Goal: Task Accomplishment & Management: Manage account settings

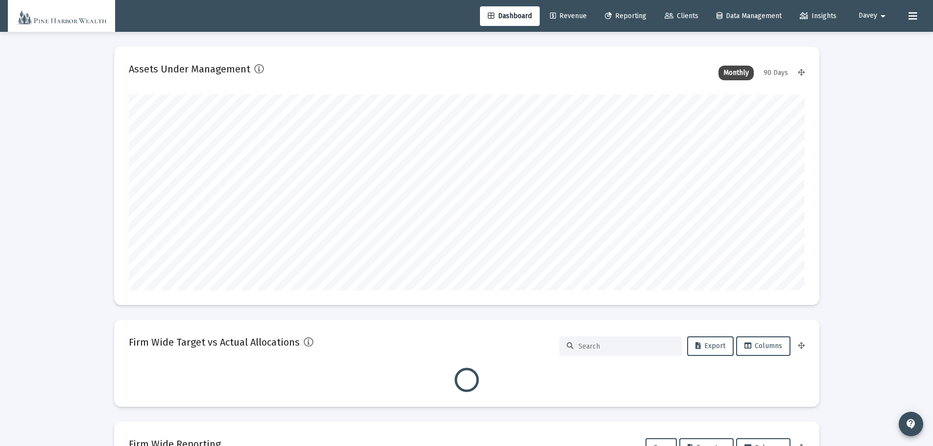
scroll to position [196, 676]
type input "[PERSON_NAME][EMAIL_ADDRESS][DOMAIN_NAME]"
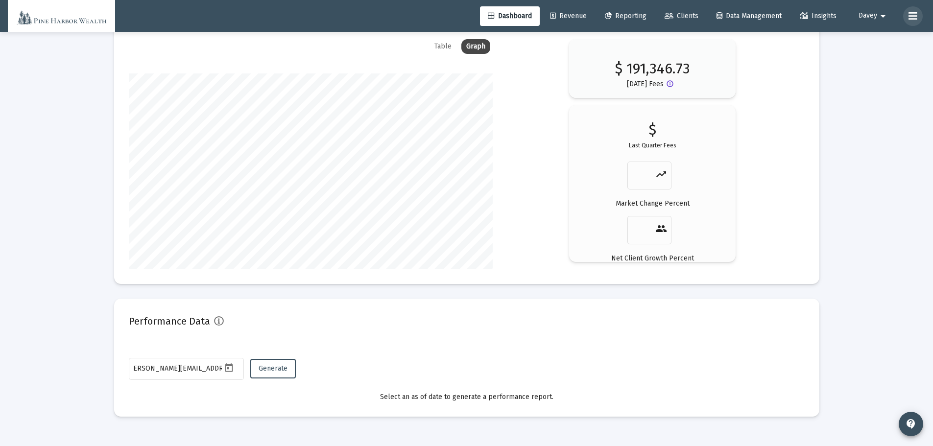
scroll to position [0, 0]
click at [908, 17] on button at bounding box center [913, 16] width 20 height 20
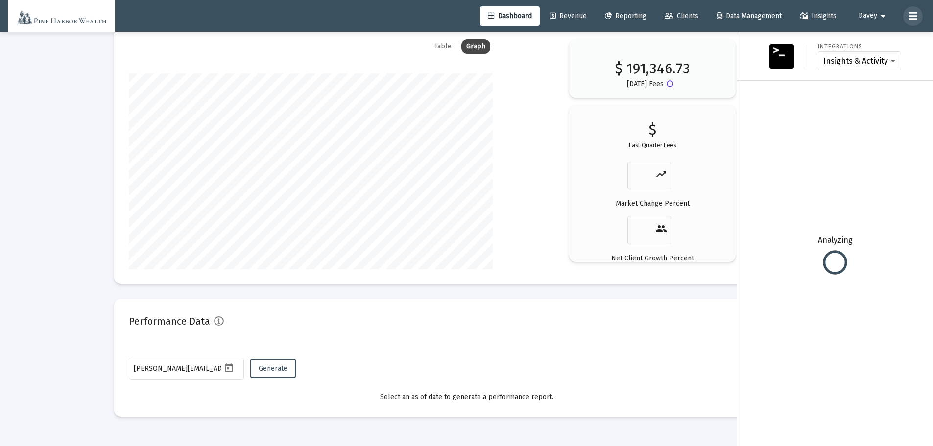
click at [907, 12] on button at bounding box center [913, 16] width 20 height 20
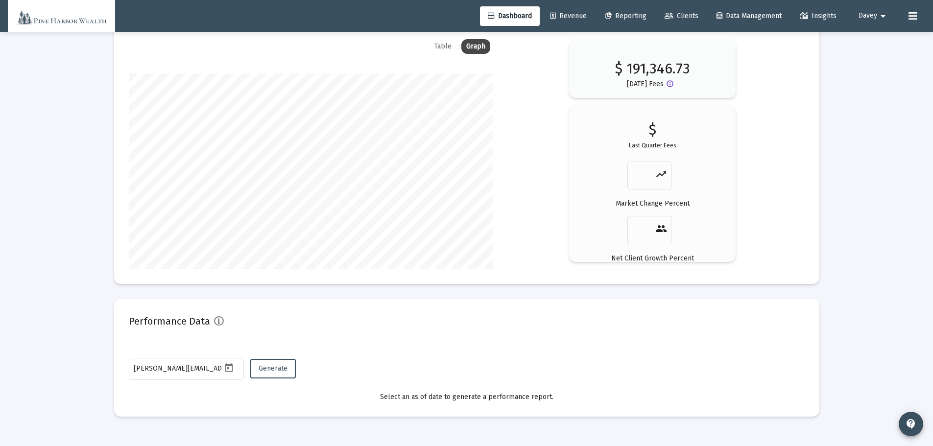
click at [876, 19] on span "Davey" at bounding box center [867, 16] width 19 height 8
type input "[DATE]"
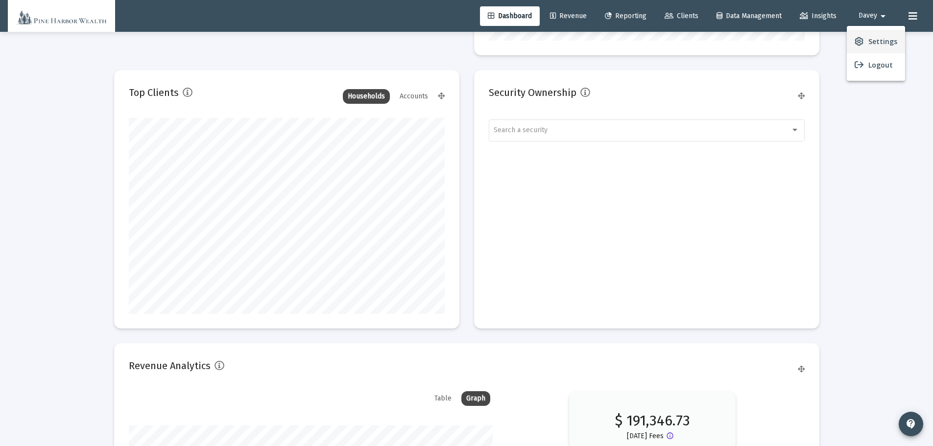
scroll to position [196, 316]
click at [875, 44] on span "Settings" at bounding box center [882, 42] width 29 height 24
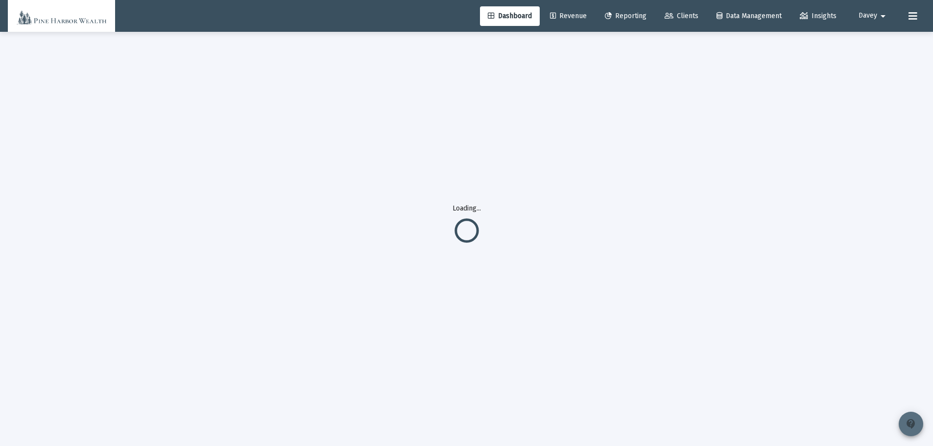
click at [912, 433] on span "contact_support" at bounding box center [911, 423] width 12 height 27
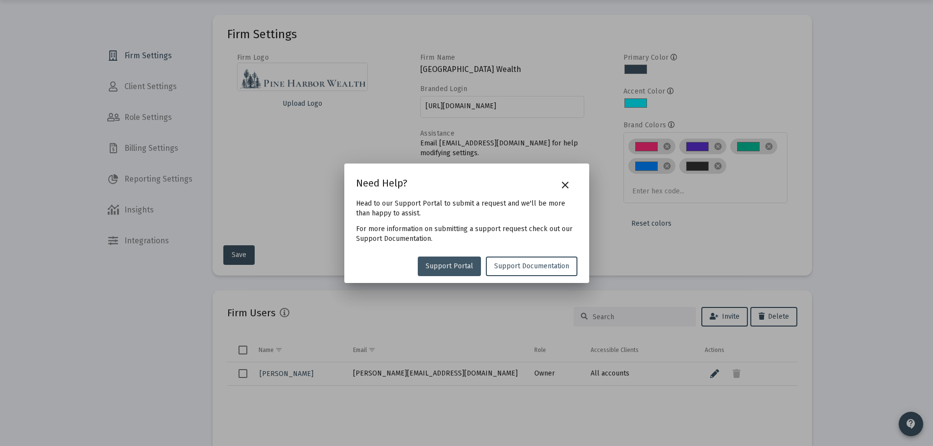
click at [462, 267] on span "Support Portal" at bounding box center [449, 266] width 47 height 8
click at [565, 183] on mat-icon "close" at bounding box center [565, 185] width 12 height 12
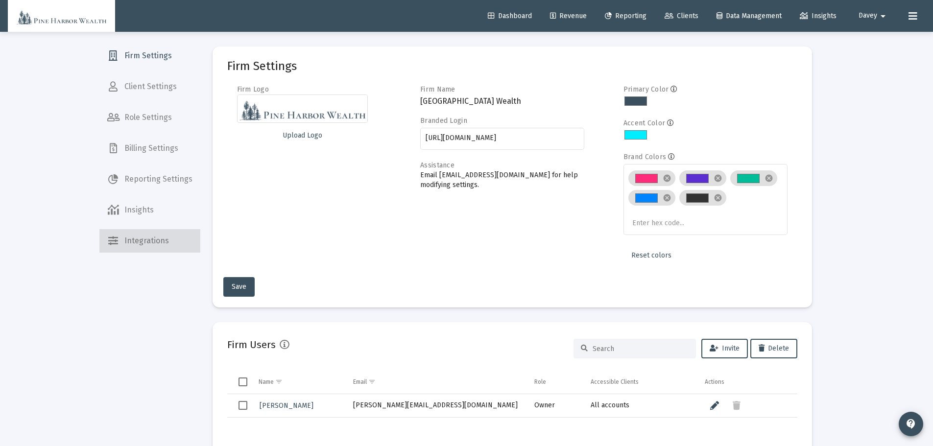
click at [159, 242] on span "Integrations" at bounding box center [149, 241] width 101 height 24
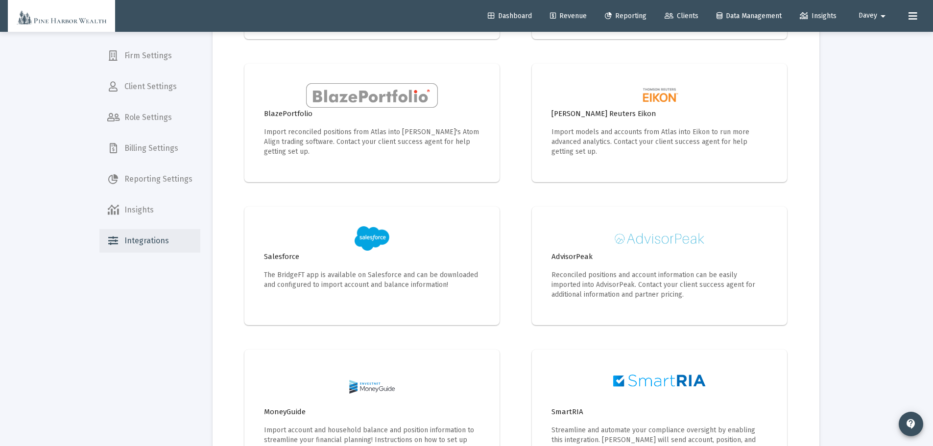
scroll to position [380, 0]
